Goal: Task Accomplishment & Management: Manage account settings

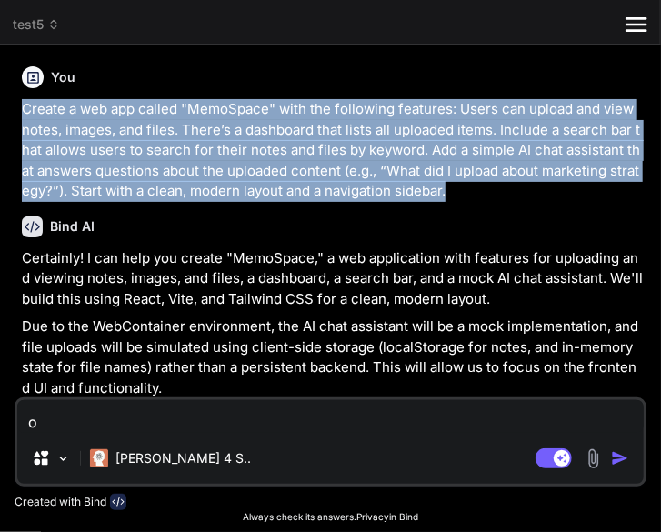
scroll to position [109, 0]
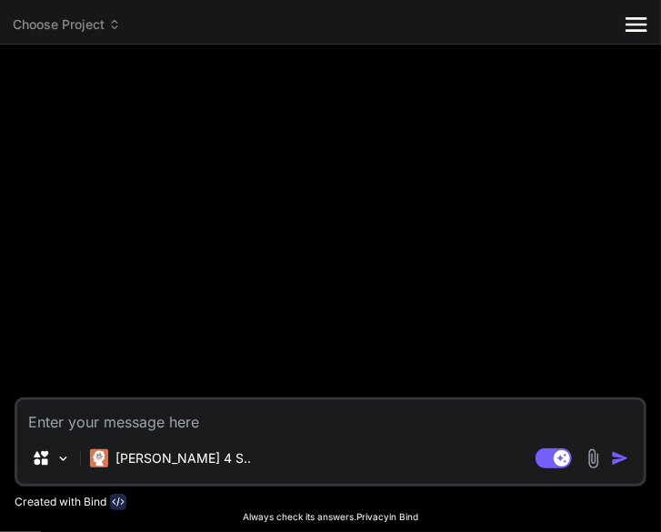
type textarea "x"
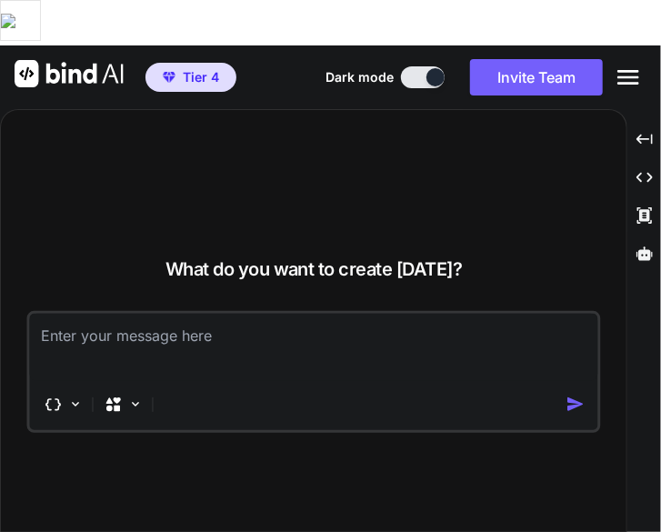
click at [645, 66] on icon "Created with Pixso." at bounding box center [631, 77] width 29 height 22
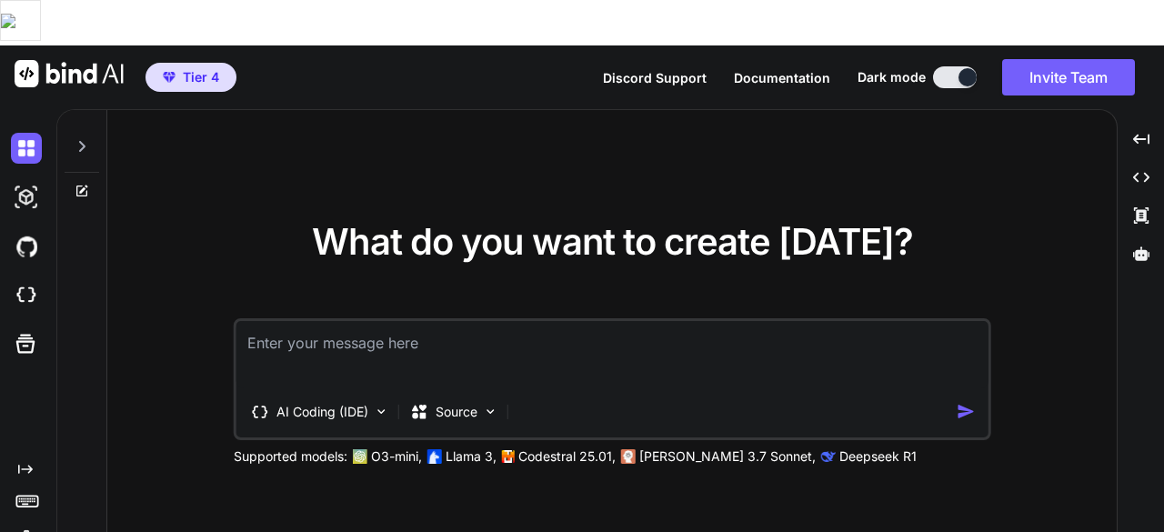
click at [33, 524] on img at bounding box center [26, 539] width 31 height 31
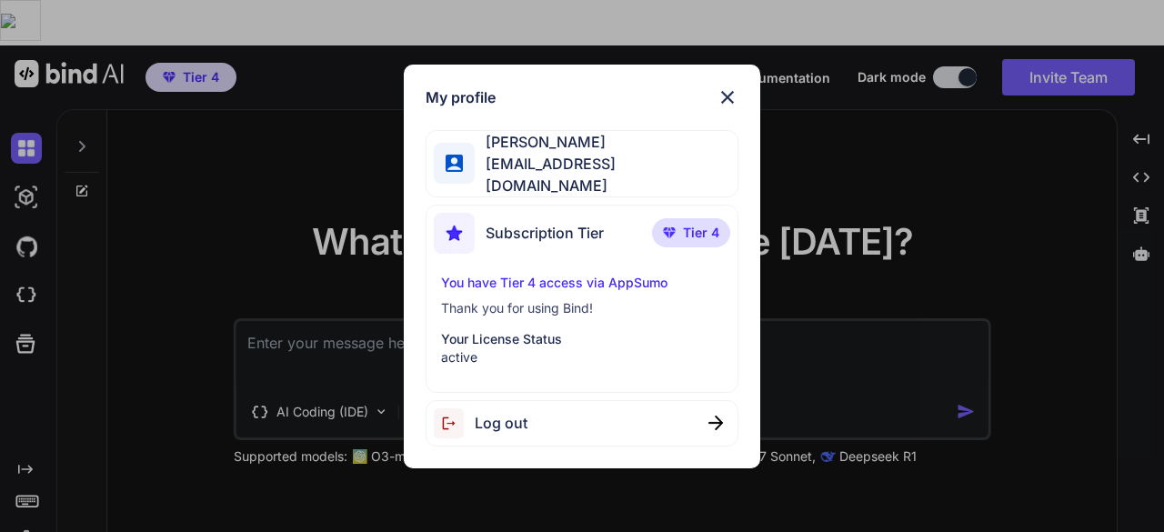
click at [509, 420] on span "Log out" at bounding box center [501, 423] width 53 height 22
type textarea "x"
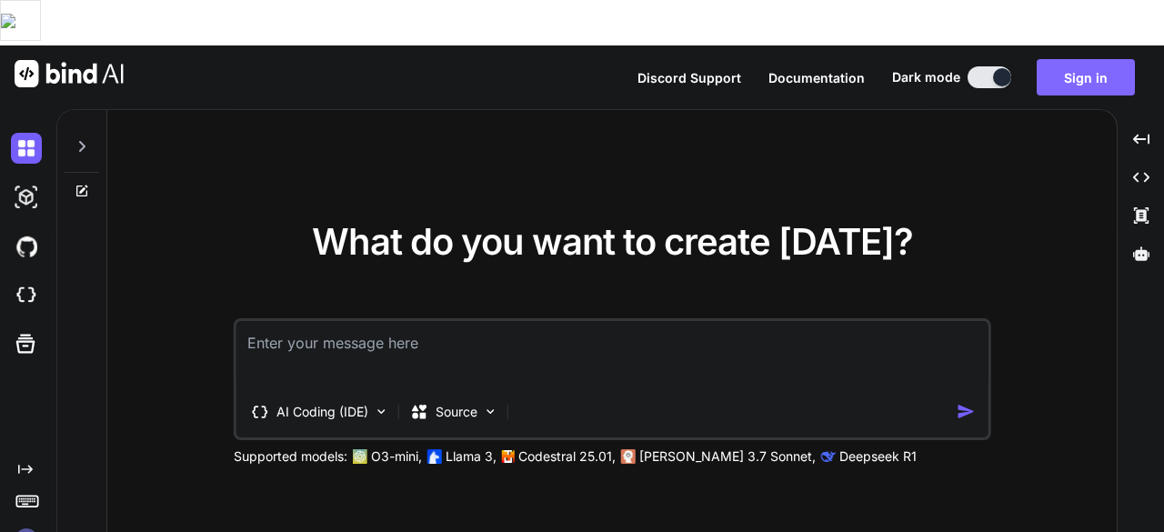
click at [660, 59] on button "Sign in" at bounding box center [1086, 77] width 98 height 36
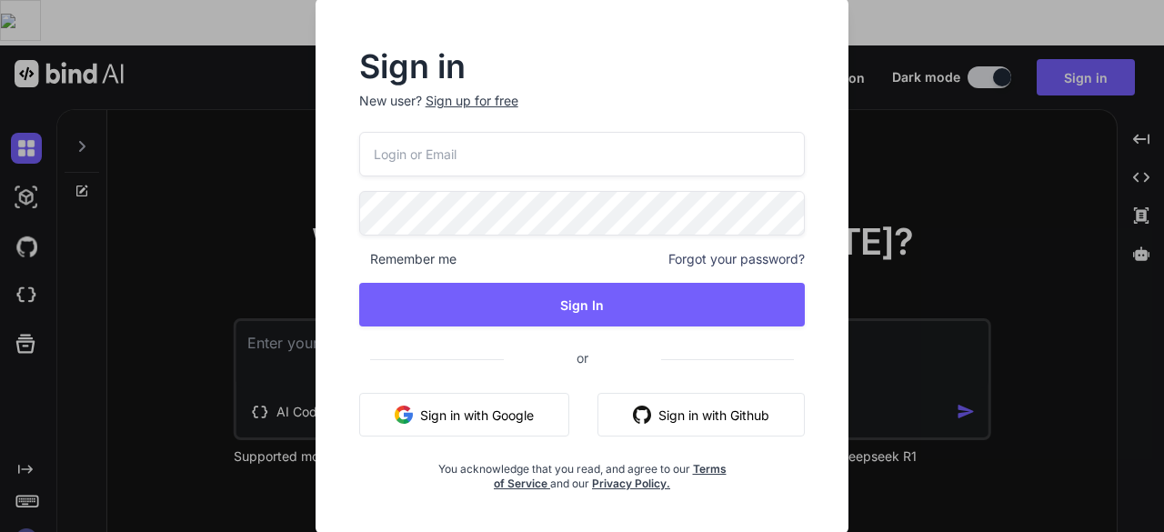
click at [602, 161] on input "email" at bounding box center [582, 154] width 446 height 45
type input "[EMAIL_ADDRESS][DOMAIN_NAME]"
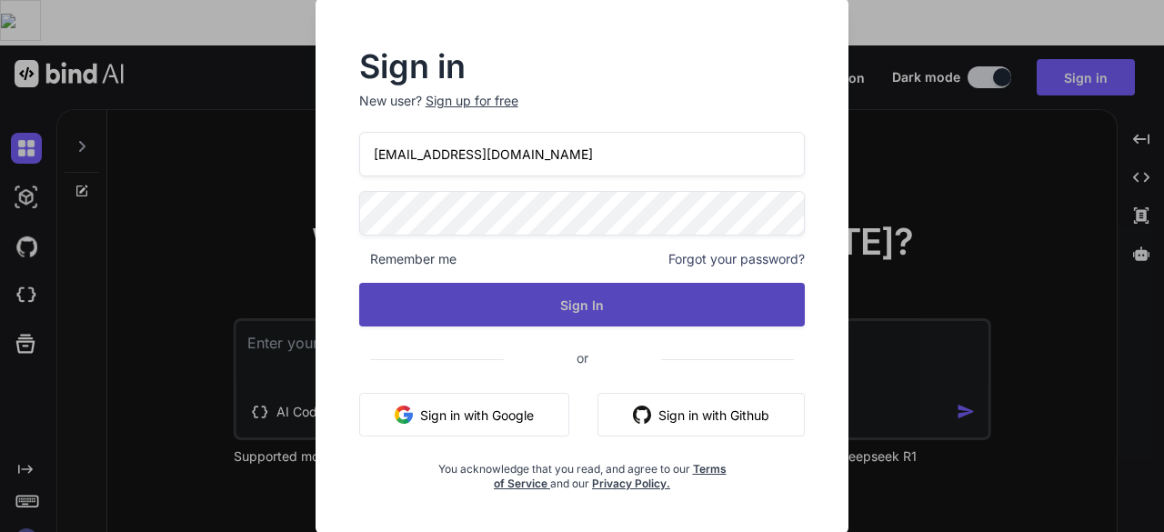
click at [560, 301] on button "Sign In" at bounding box center [582, 305] width 446 height 44
drag, startPoint x: 644, startPoint y: 303, endPoint x: 690, endPoint y: 308, distance: 46.7
click at [660, 308] on button "Sign In" at bounding box center [582, 305] width 446 height 44
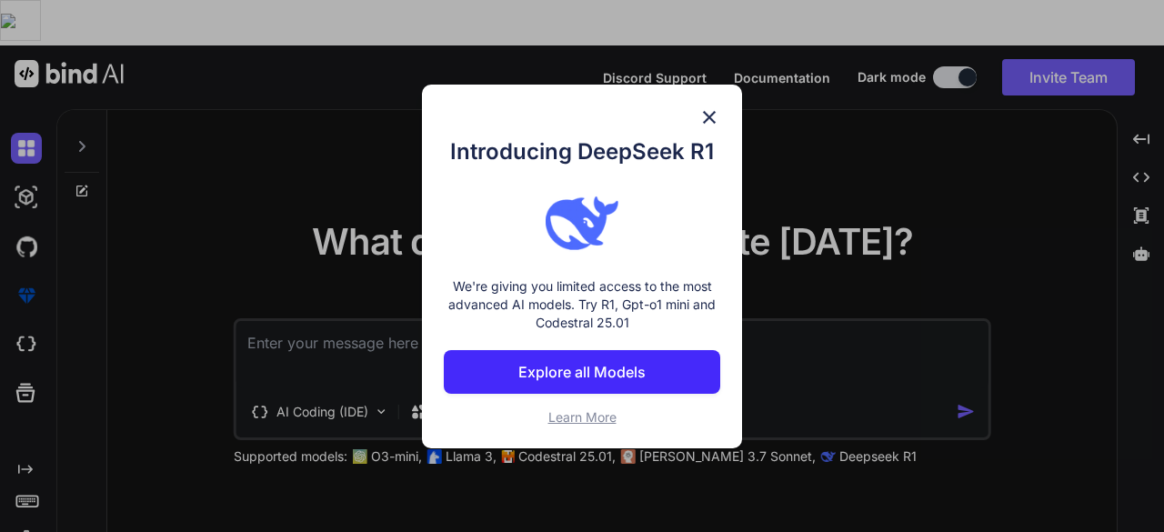
click at [660, 119] on img at bounding box center [709, 117] width 22 height 22
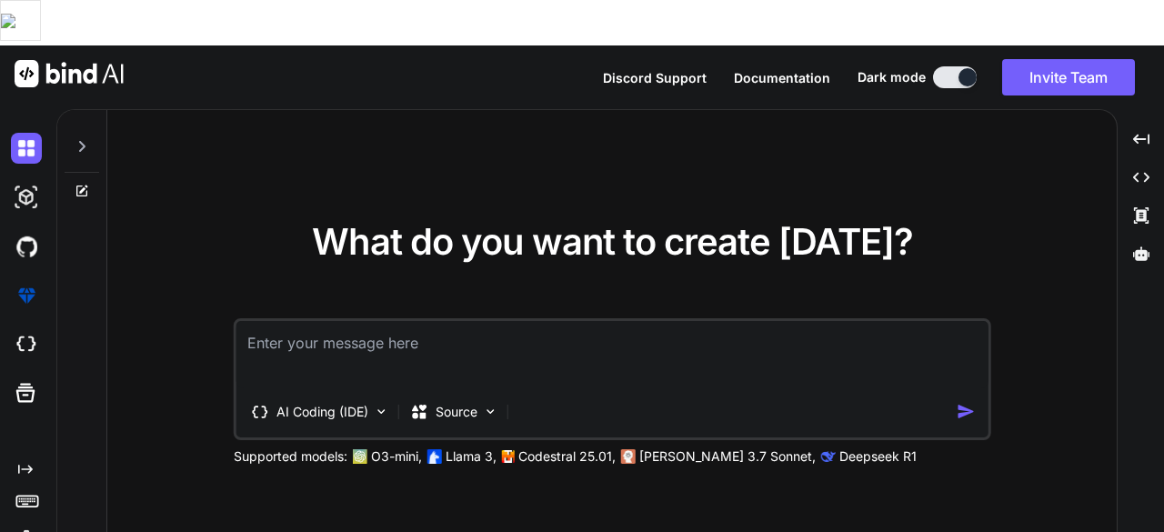
click at [26, 524] on img at bounding box center [26, 539] width 31 height 31
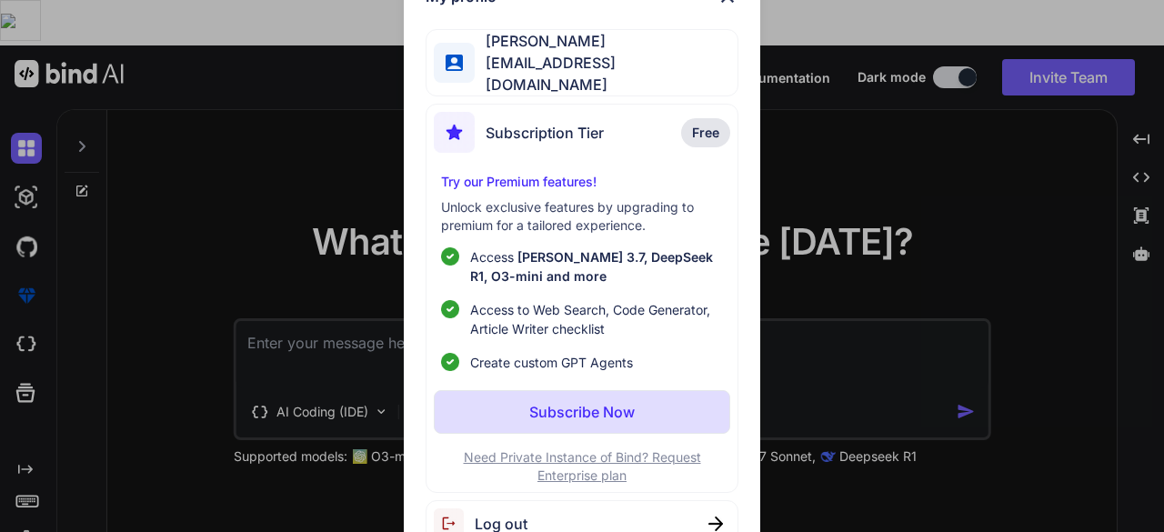
click at [660, 125] on span "Free" at bounding box center [705, 133] width 27 height 18
click at [621, 395] on button "Subscribe Now" at bounding box center [582, 412] width 296 height 44
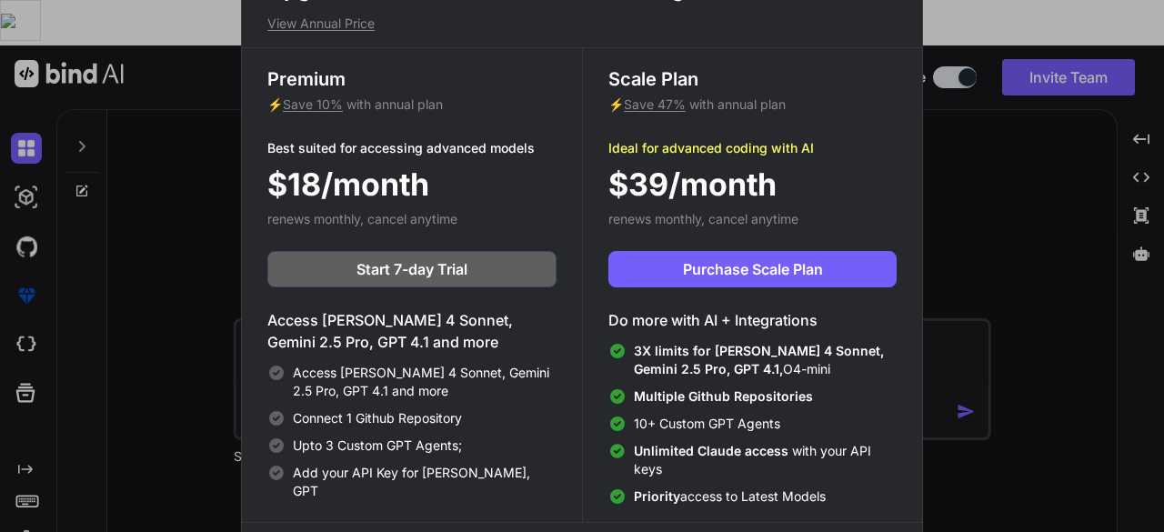
scroll to position [7, 0]
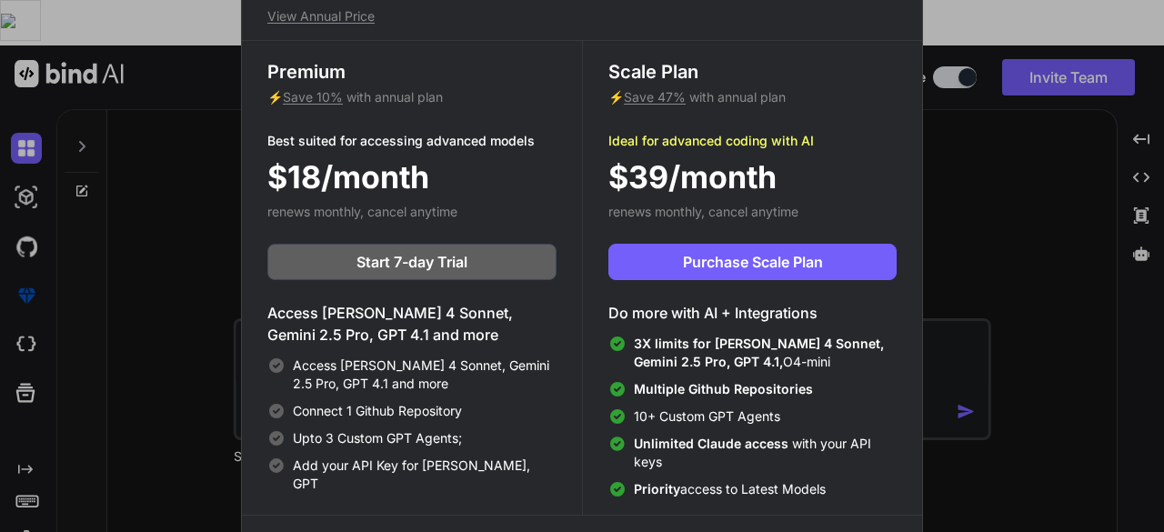
click at [660, 223] on div "Upgrade to access Advanced AI & Integrations View Annual Price Premium ⚡ Save 1…" at bounding box center [582, 266] width 1164 height 532
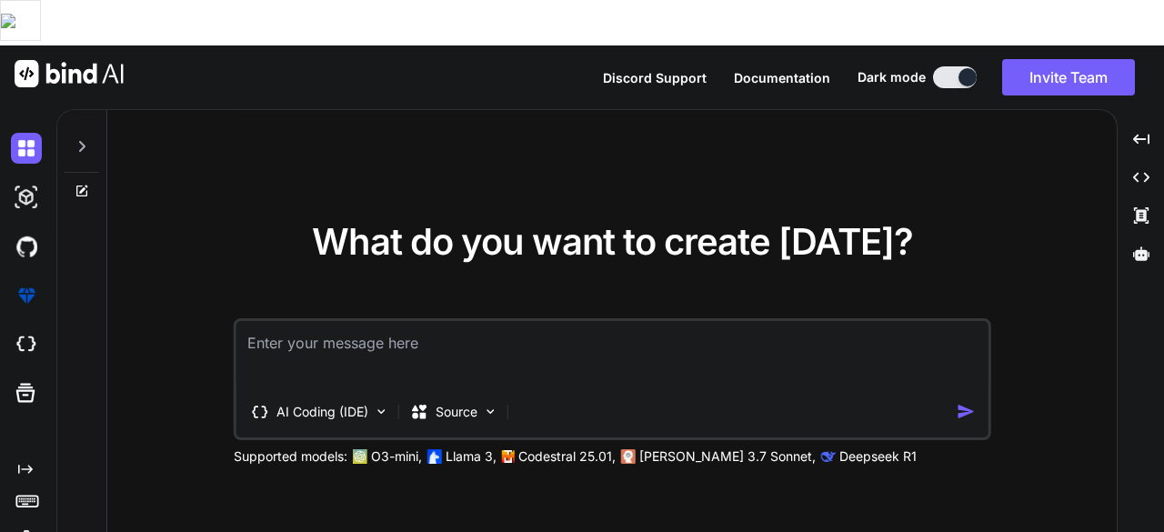
click at [31, 524] on img at bounding box center [26, 539] width 31 height 31
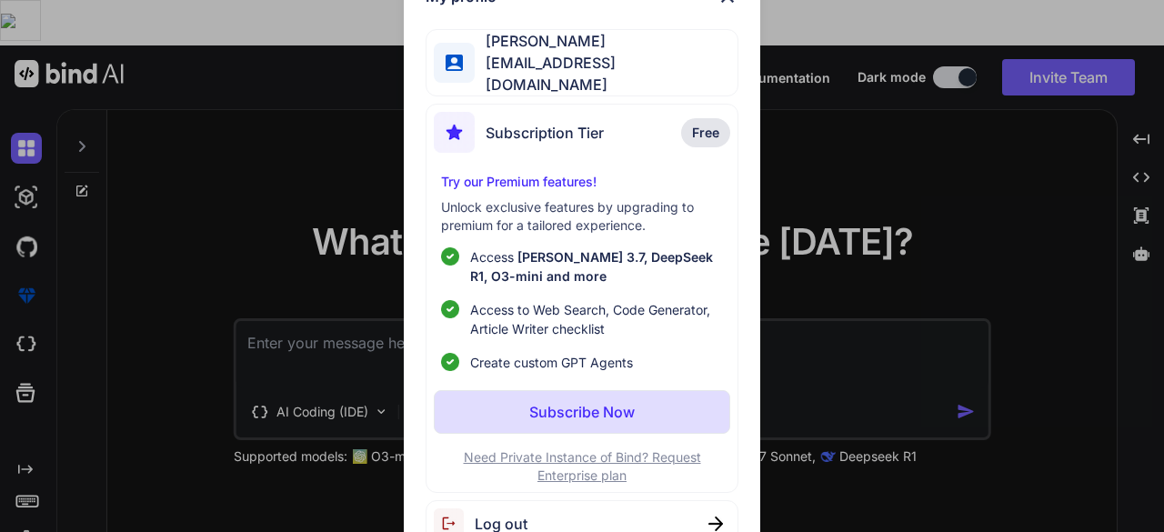
click at [517, 514] on span "Log out" at bounding box center [501, 524] width 53 height 22
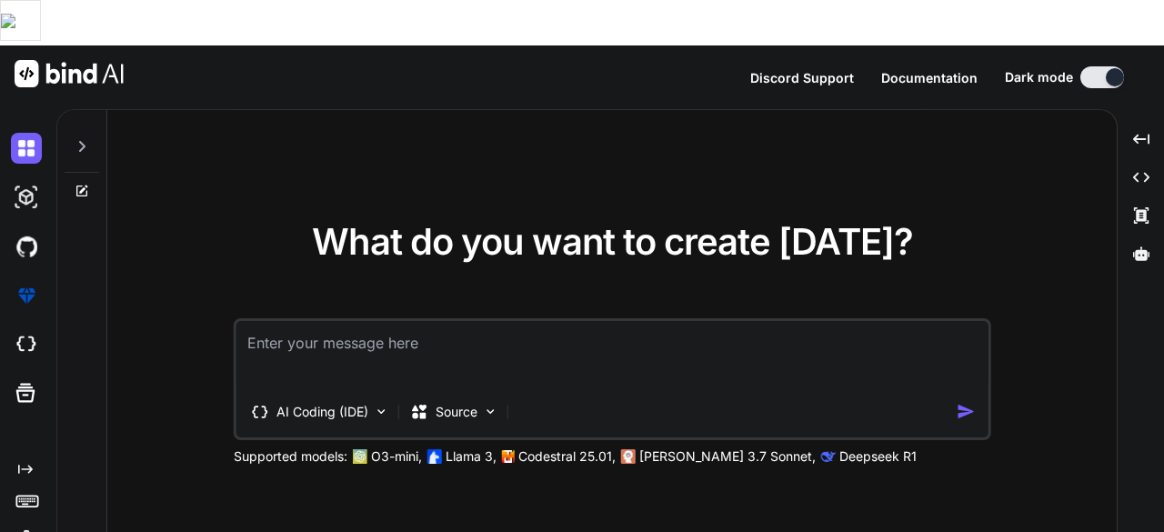
type textarea "x"
